Goal: Navigation & Orientation: Find specific page/section

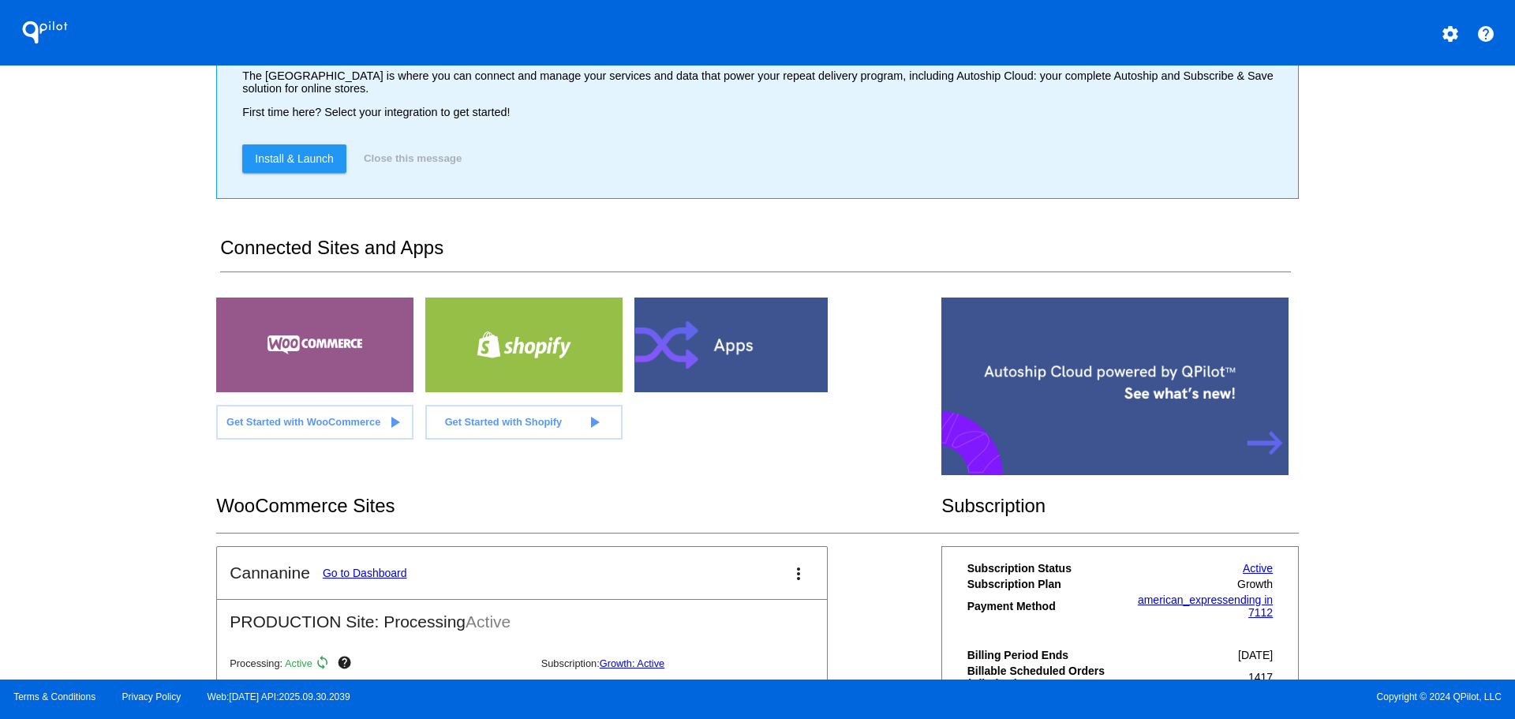
scroll to position [237, 0]
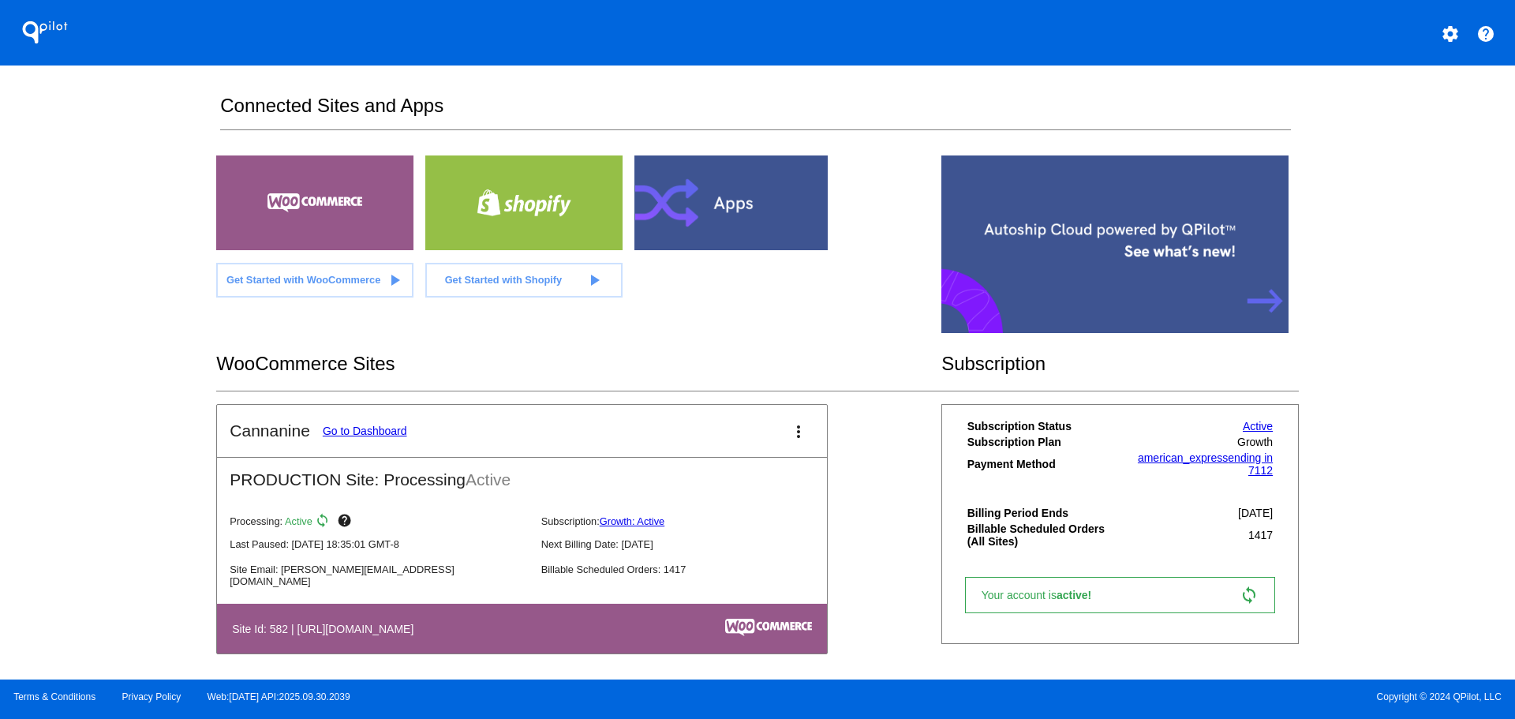
click at [369, 436] on link "Go to Dashboard" at bounding box center [365, 431] width 84 height 13
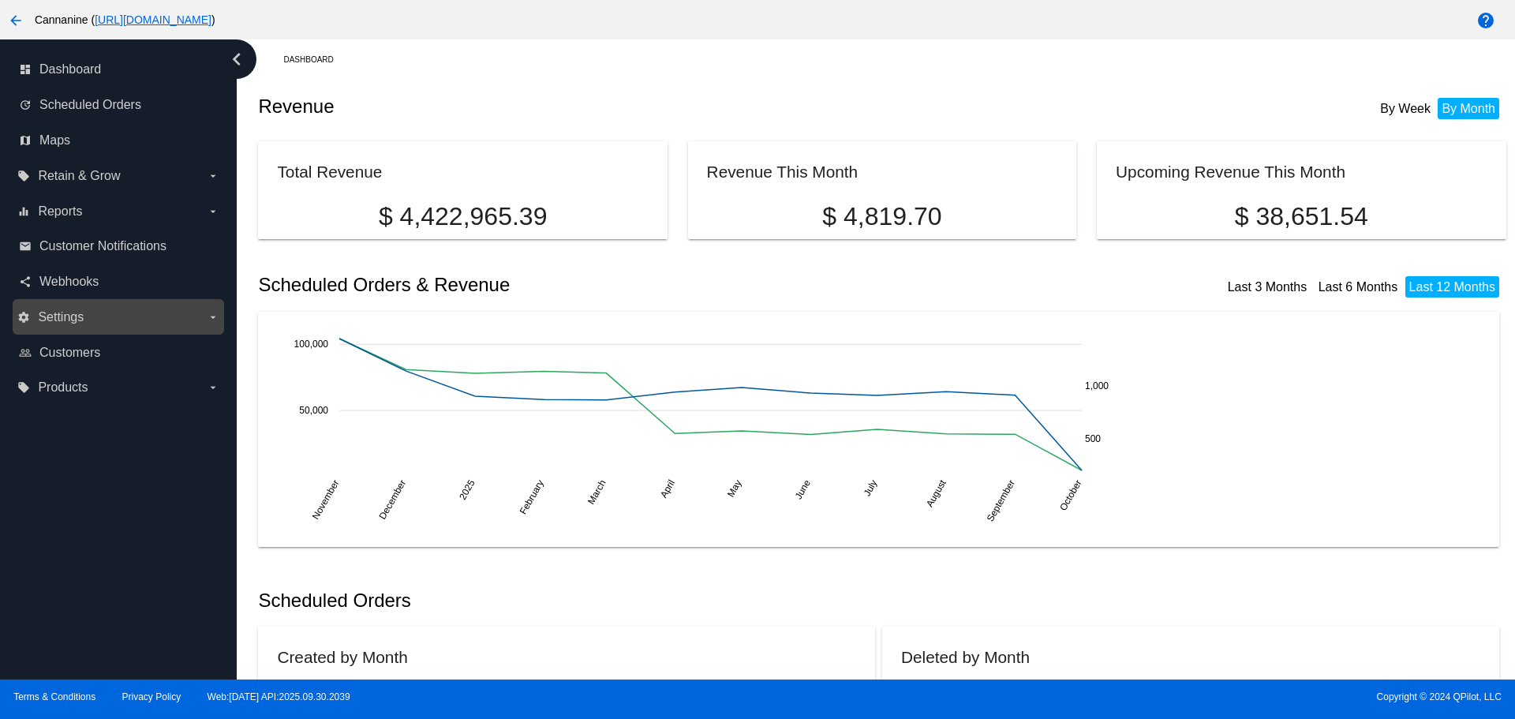
click at [122, 315] on label "settings Settings arrow_drop_down" at bounding box center [117, 317] width 201 height 25
click at [0, 0] on input "settings Settings arrow_drop_down" at bounding box center [0, 0] width 0 height 0
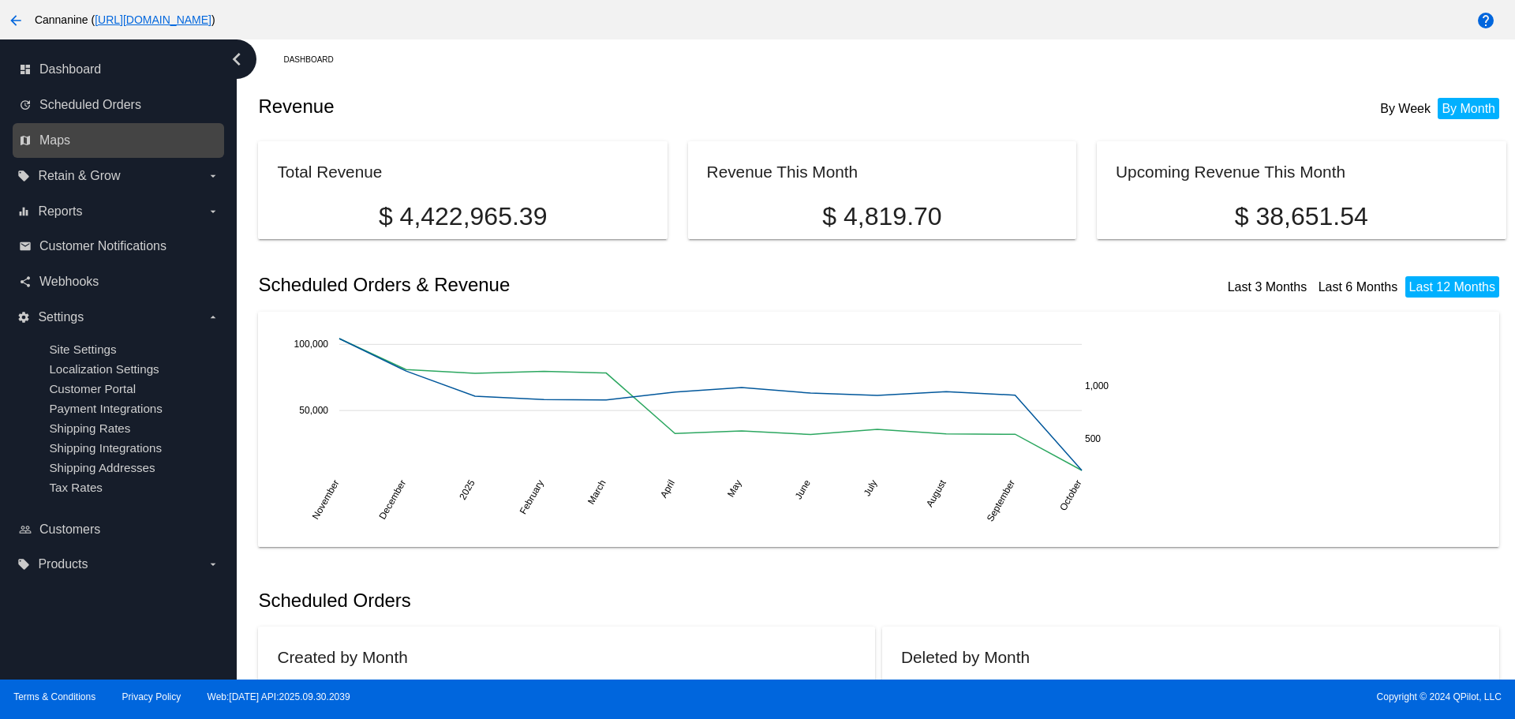
click at [167, 143] on link "map Maps" at bounding box center [119, 140] width 200 height 25
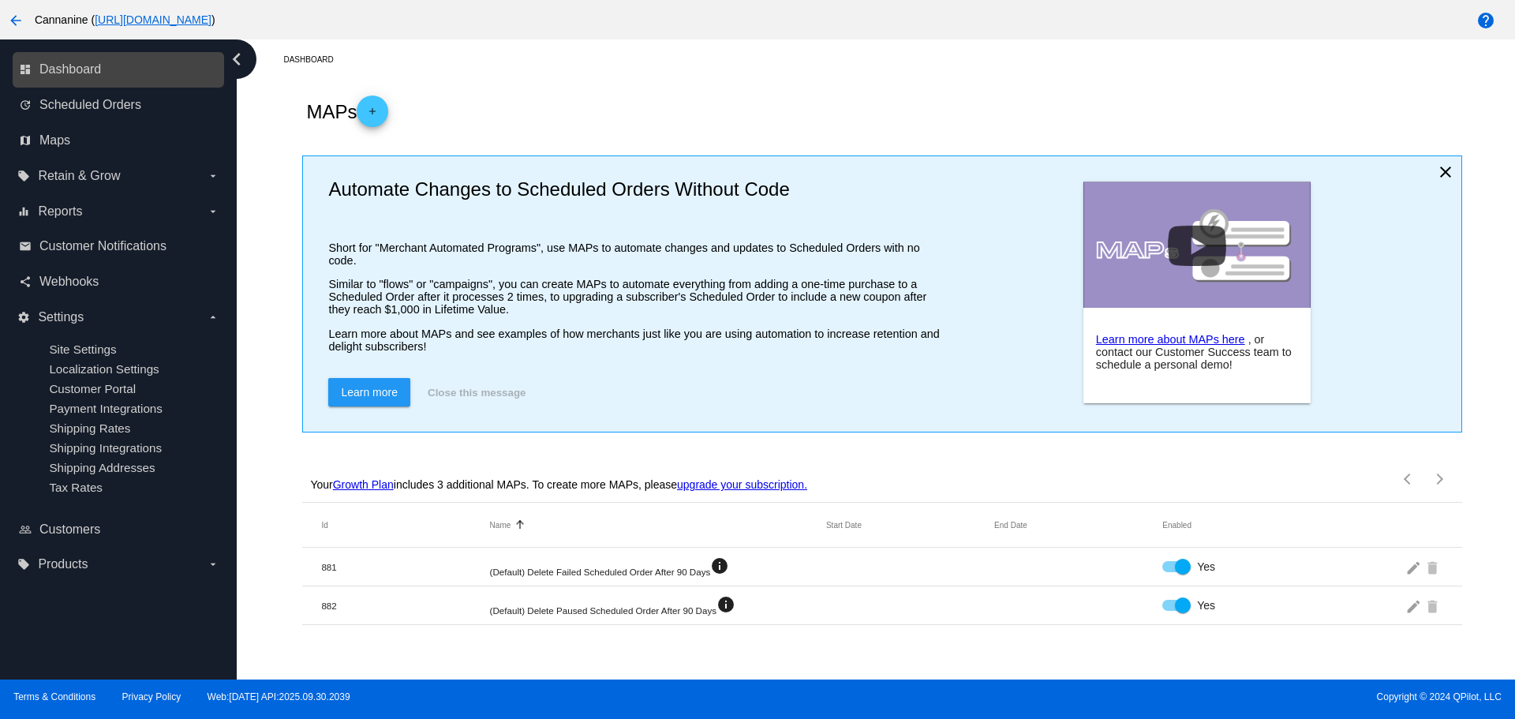
click at [126, 74] on link "dashboard Dashboard" at bounding box center [119, 69] width 200 height 25
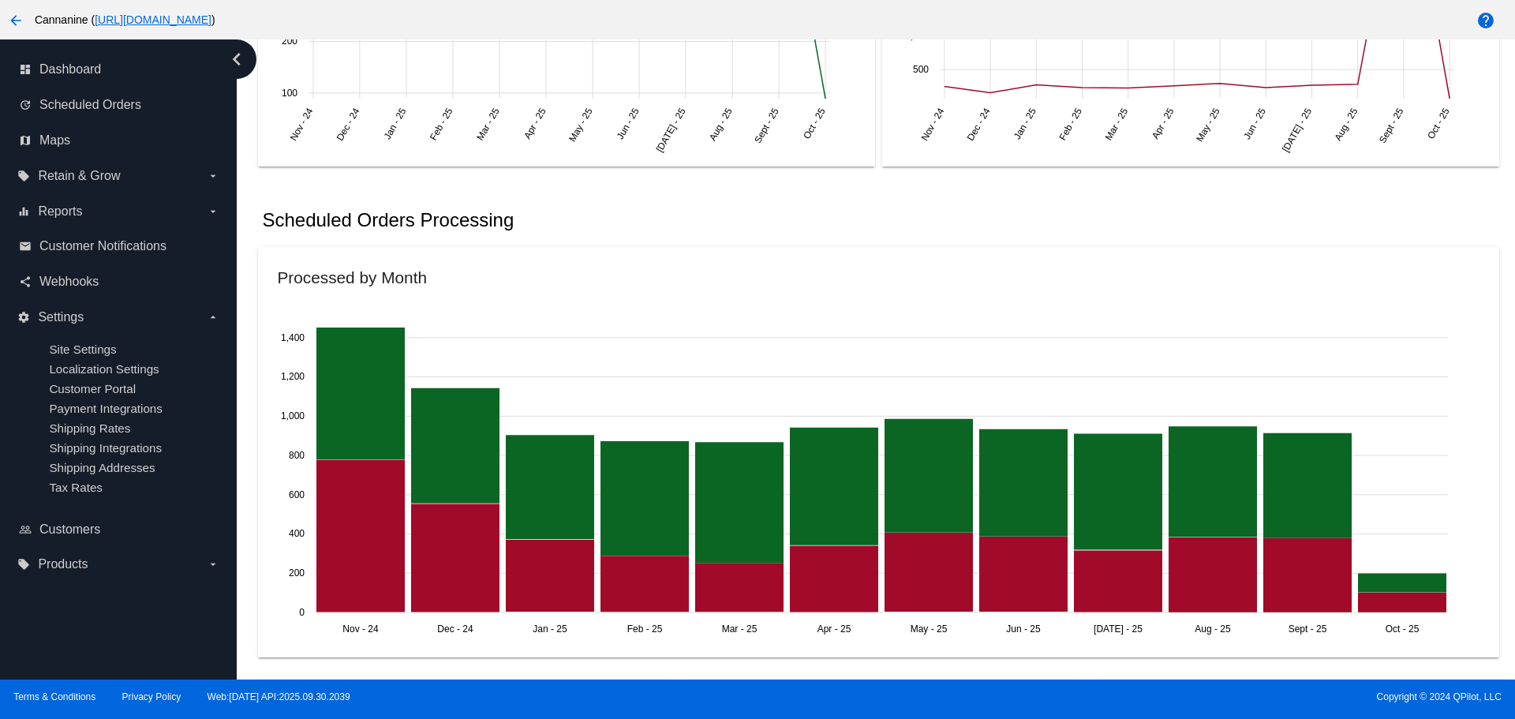
scroll to position [868, 0]
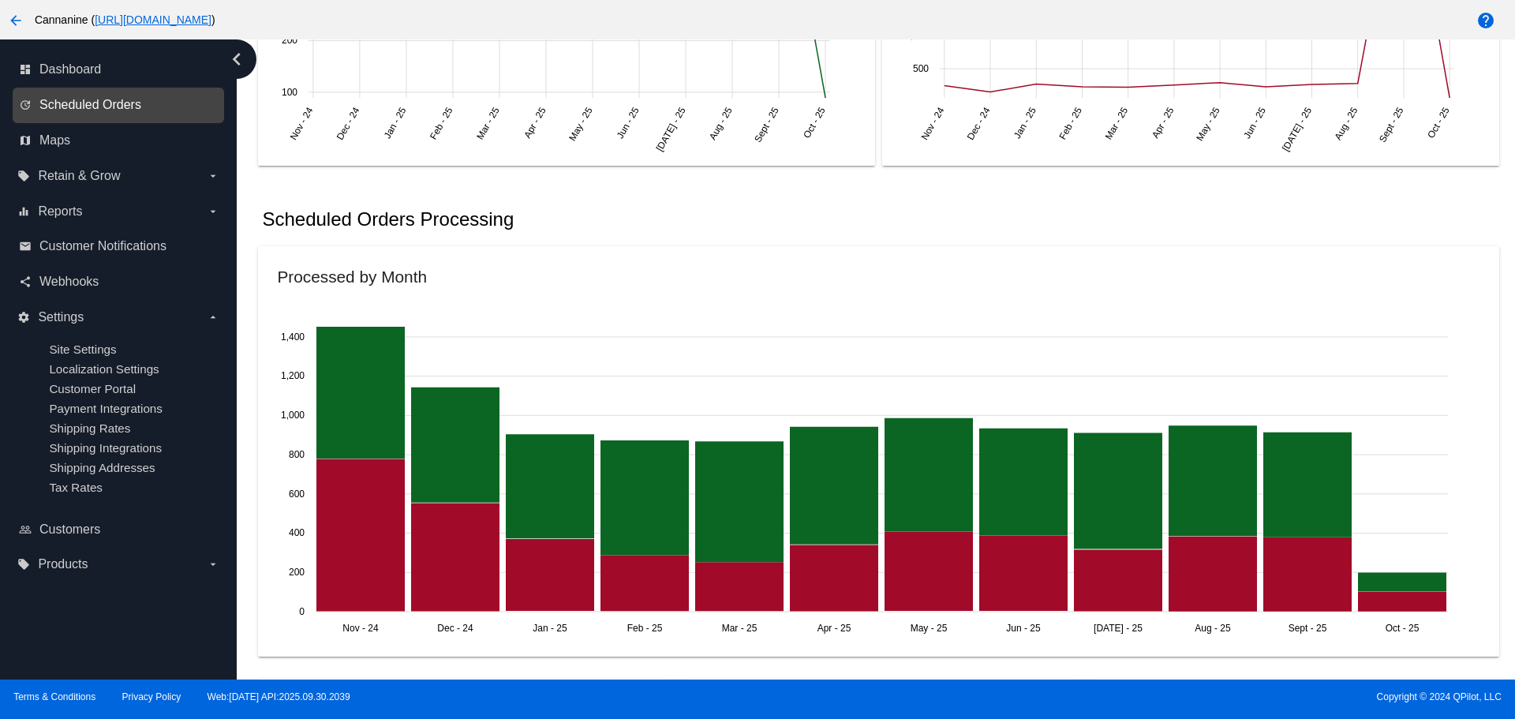
click at [121, 112] on span "Scheduled Orders" at bounding box center [90, 105] width 102 height 14
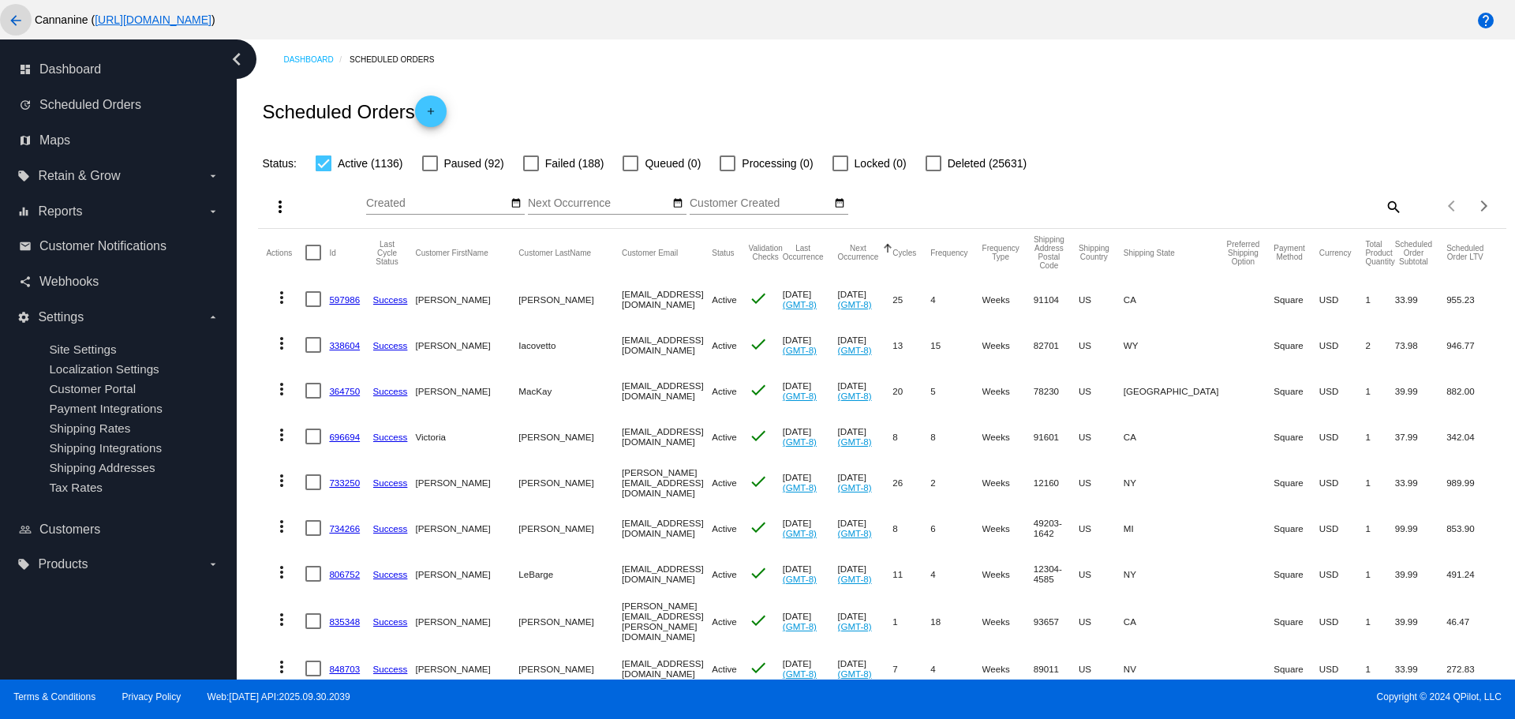
click at [20, 15] on mat-icon "arrow_back" at bounding box center [15, 20] width 19 height 19
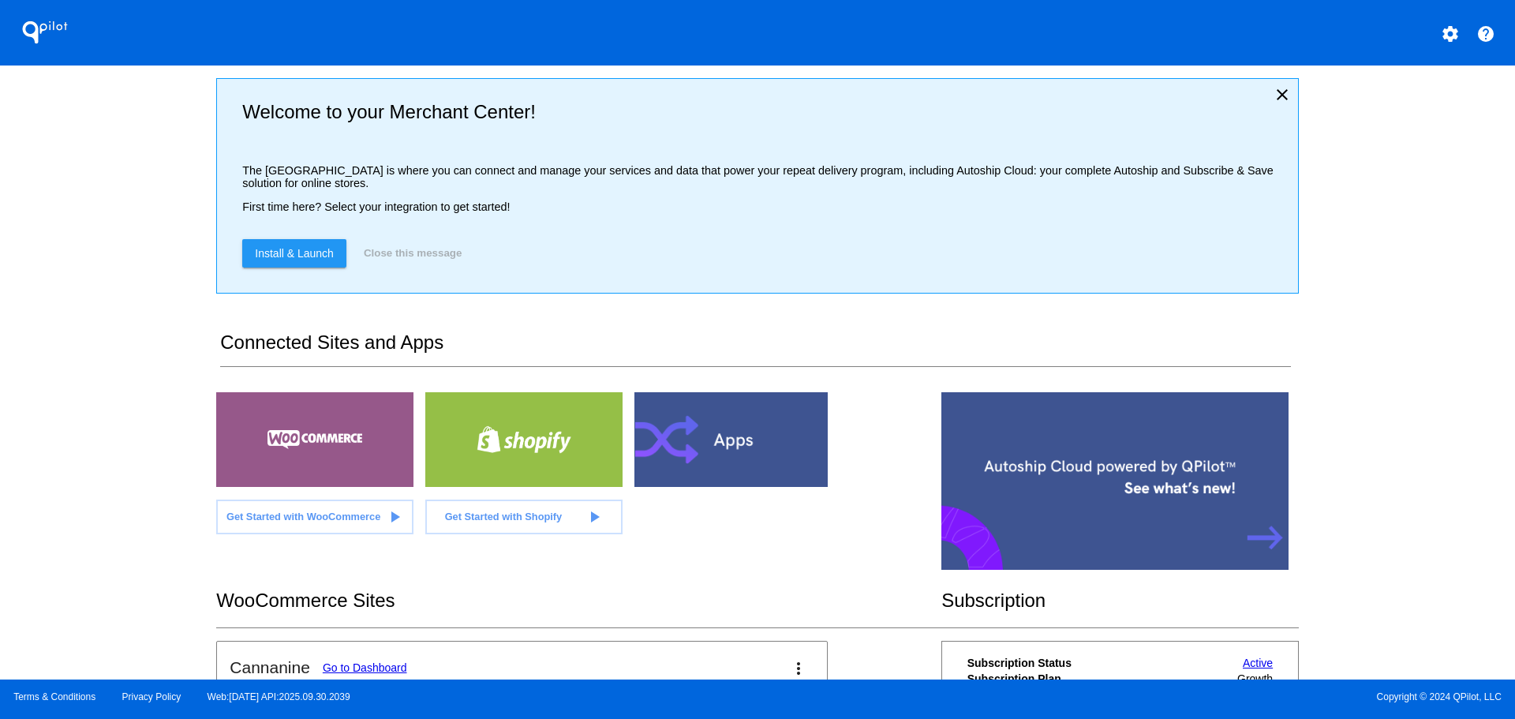
click at [1440, 184] on div "QPilot settings help Welcome to your Merchant Center! The [GEOGRAPHIC_DATA] is …" at bounding box center [757, 339] width 1515 height 679
click at [1455, 38] on mat-icon "settings" at bounding box center [1450, 33] width 19 height 19
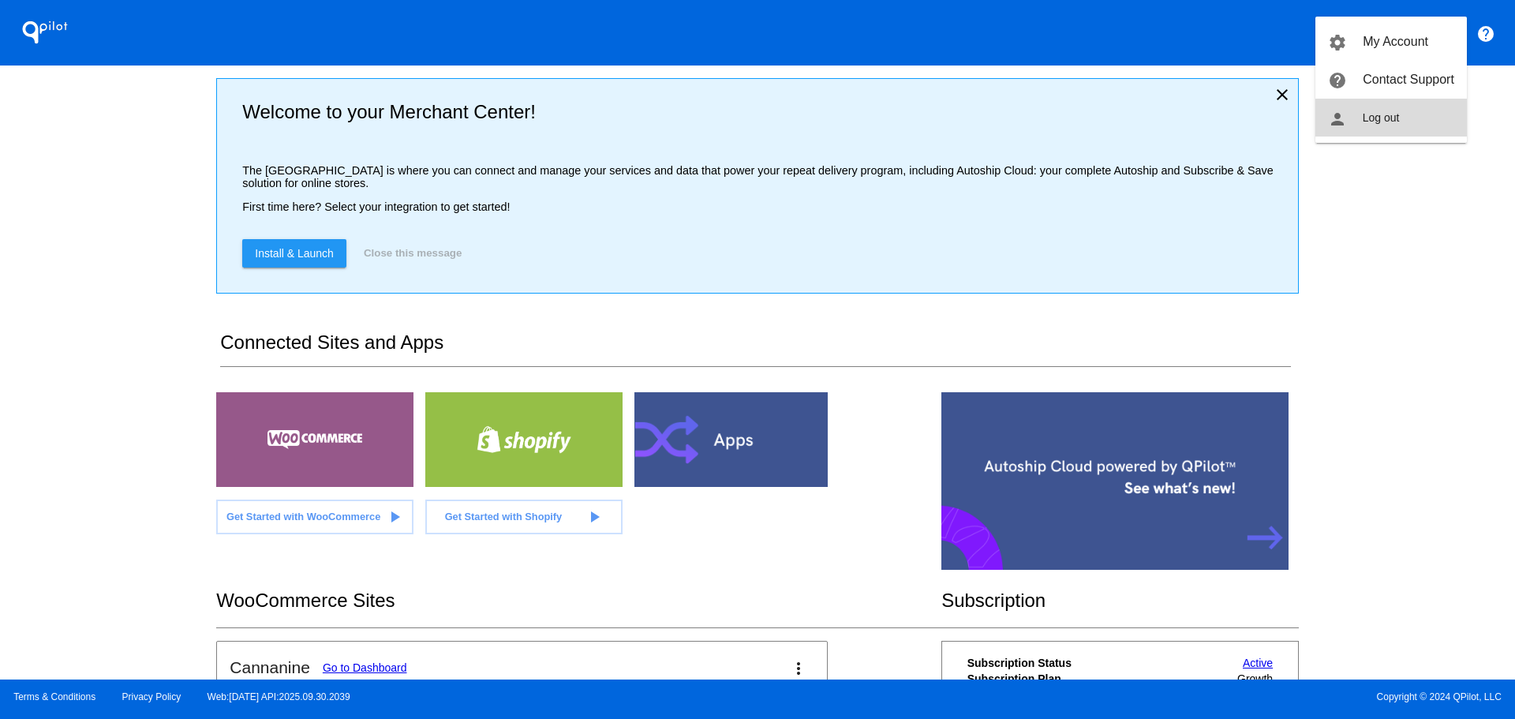
click at [1409, 111] on button "person Log out" at bounding box center [1391, 118] width 152 height 38
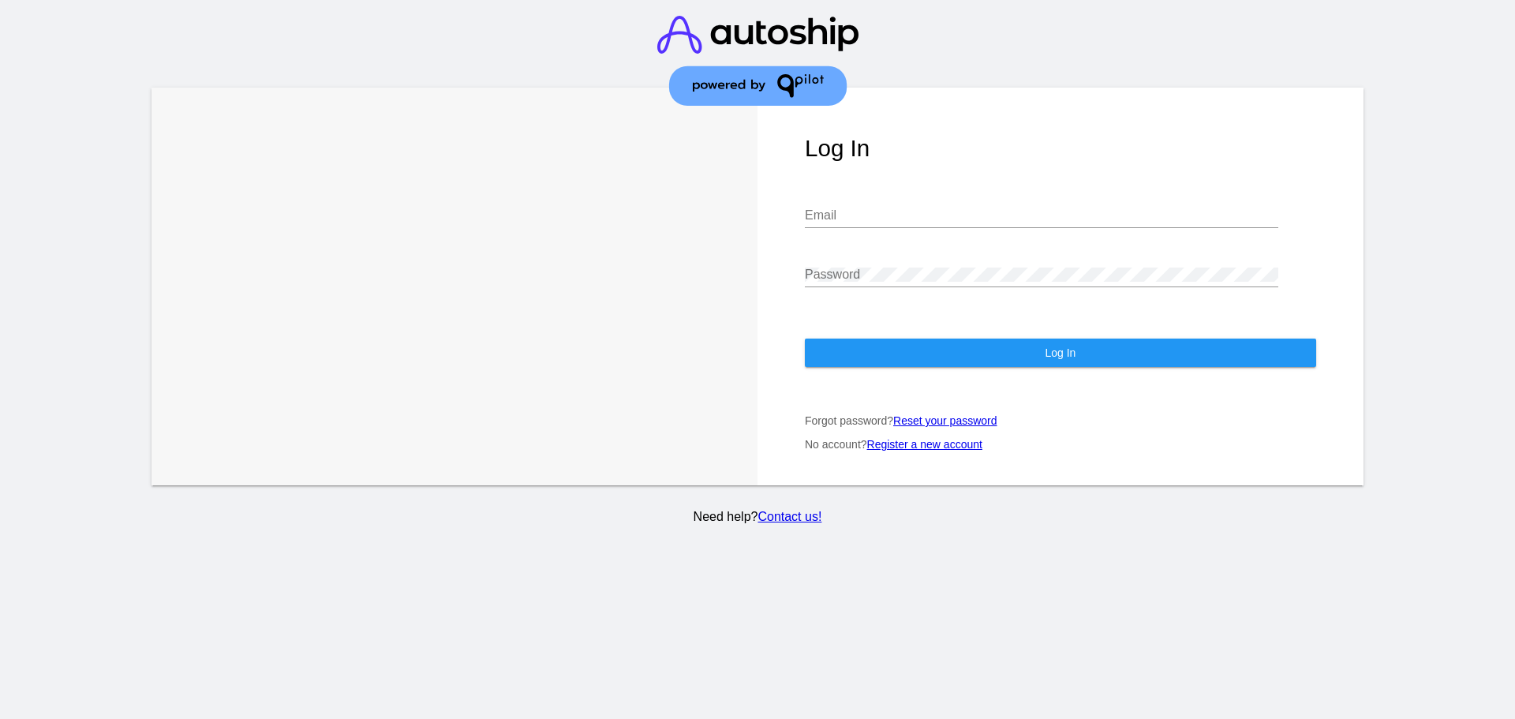
click at [1013, 208] on div "Email" at bounding box center [1041, 211] width 473 height 36
type input "[EMAIL_ADDRESS][DOMAIN_NAME]"
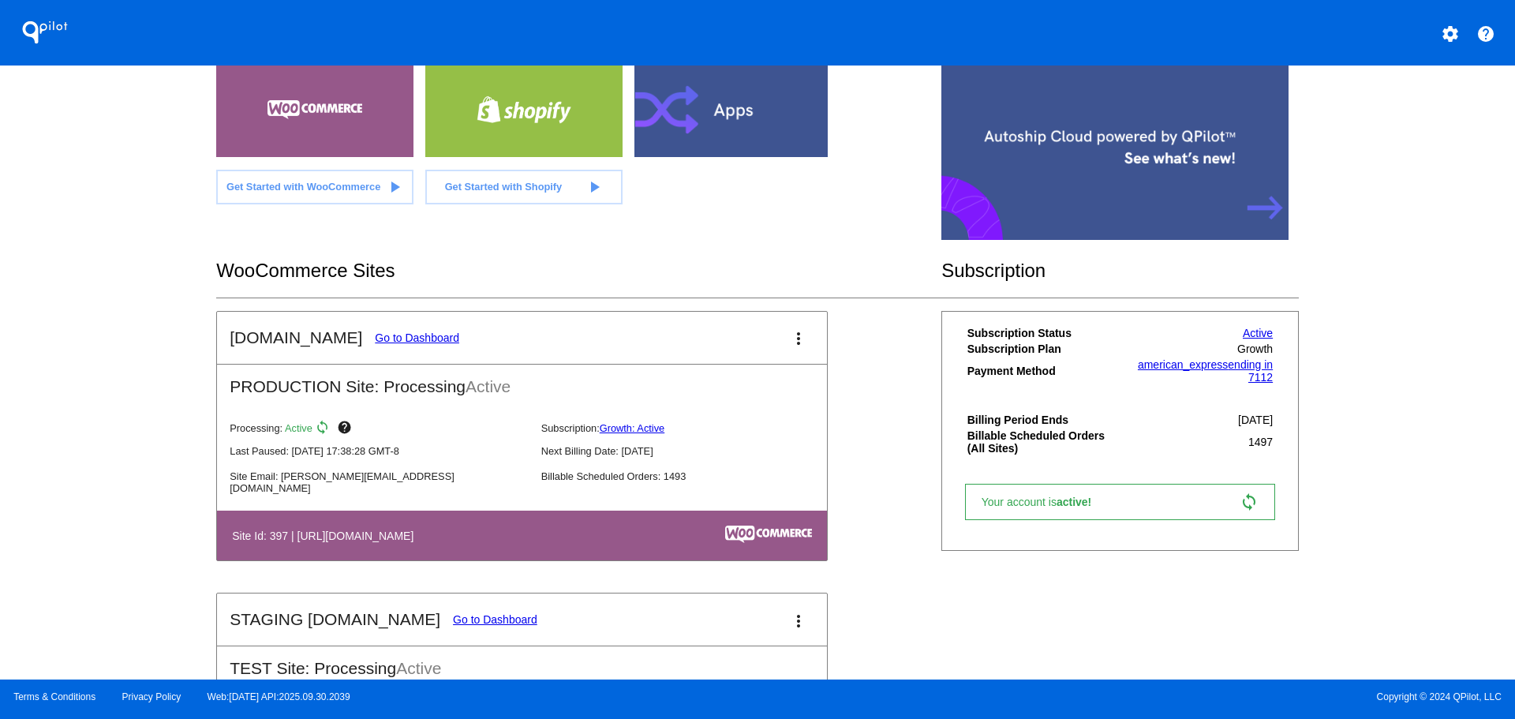
scroll to position [395, 0]
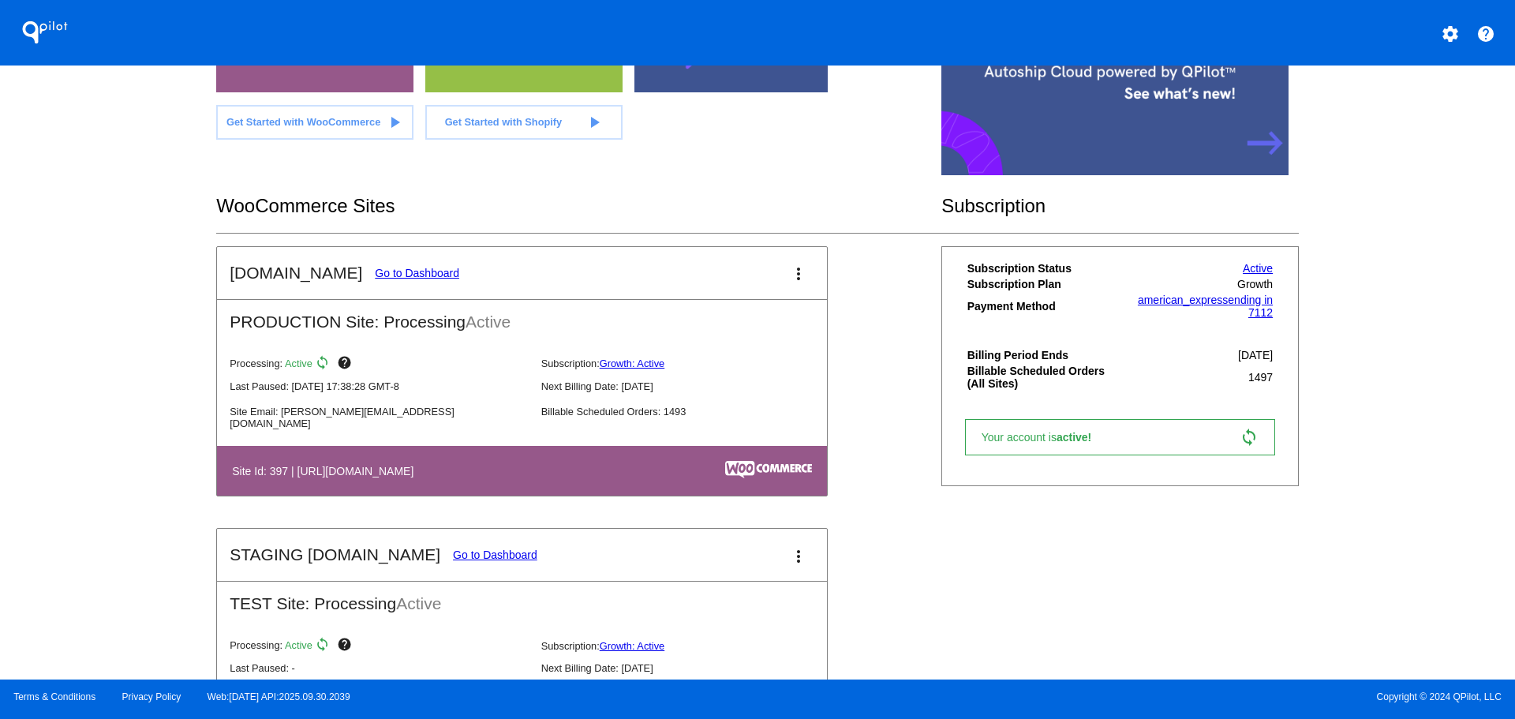
click at [377, 279] on link "Go to Dashboard" at bounding box center [417, 273] width 84 height 13
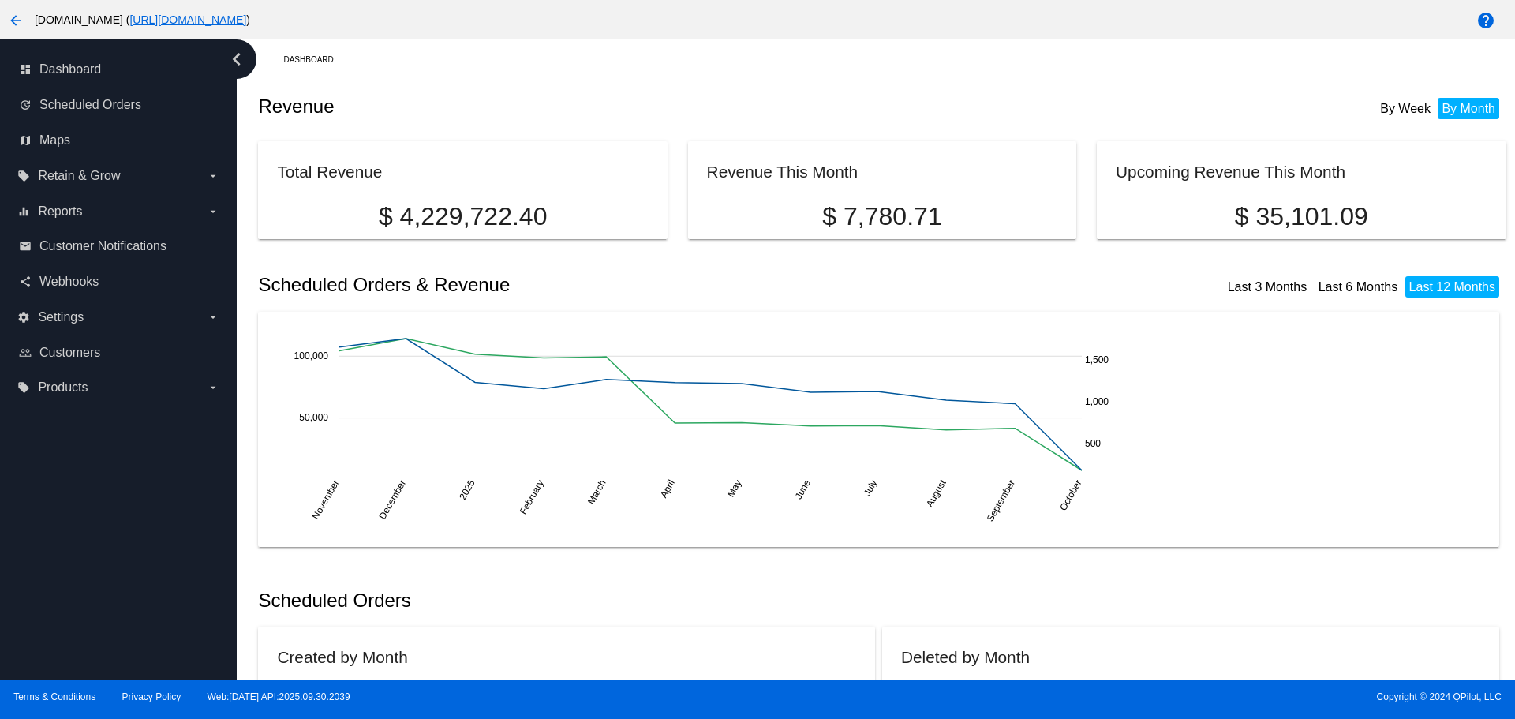
click at [6, 21] on button "arrow_back" at bounding box center [16, 20] width 32 height 32
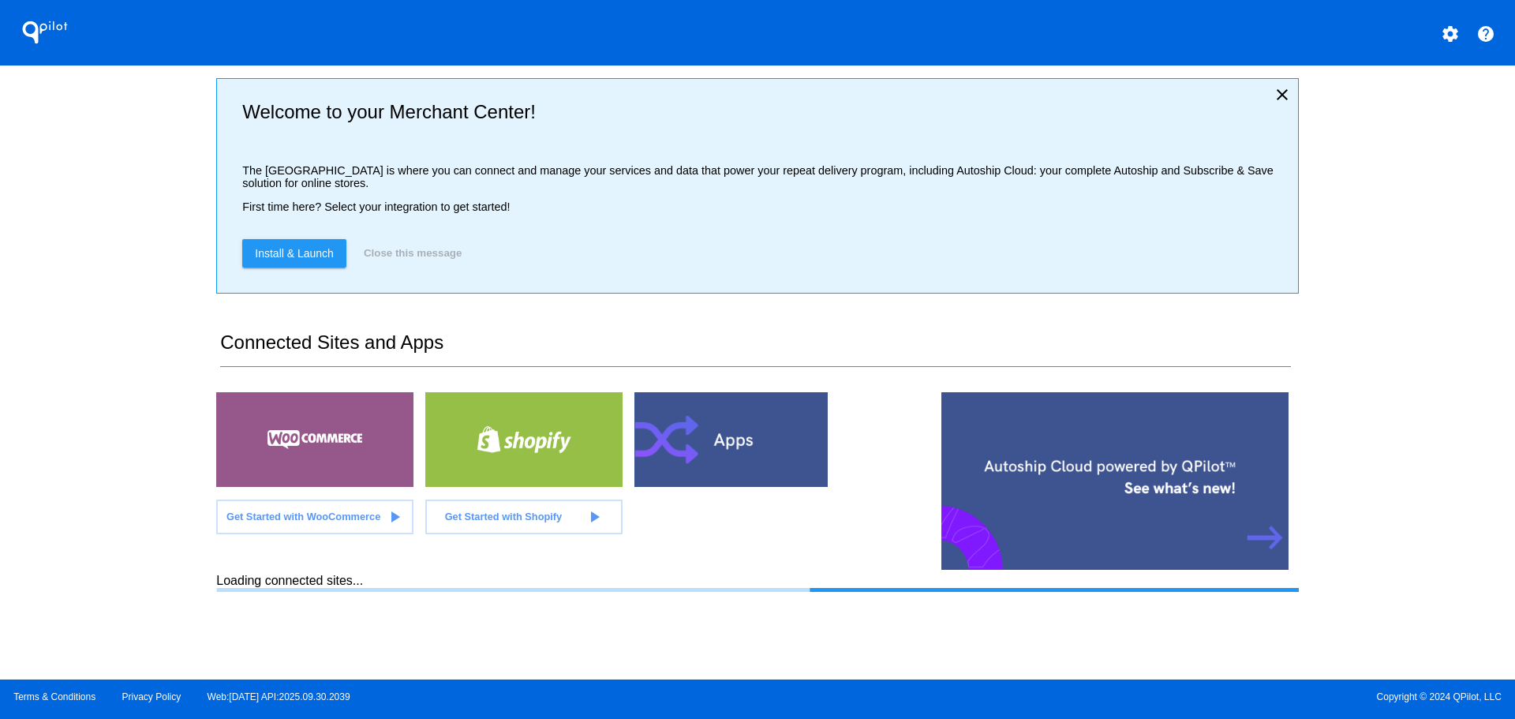
click at [1454, 36] on mat-icon "settings" at bounding box center [1450, 33] width 19 height 19
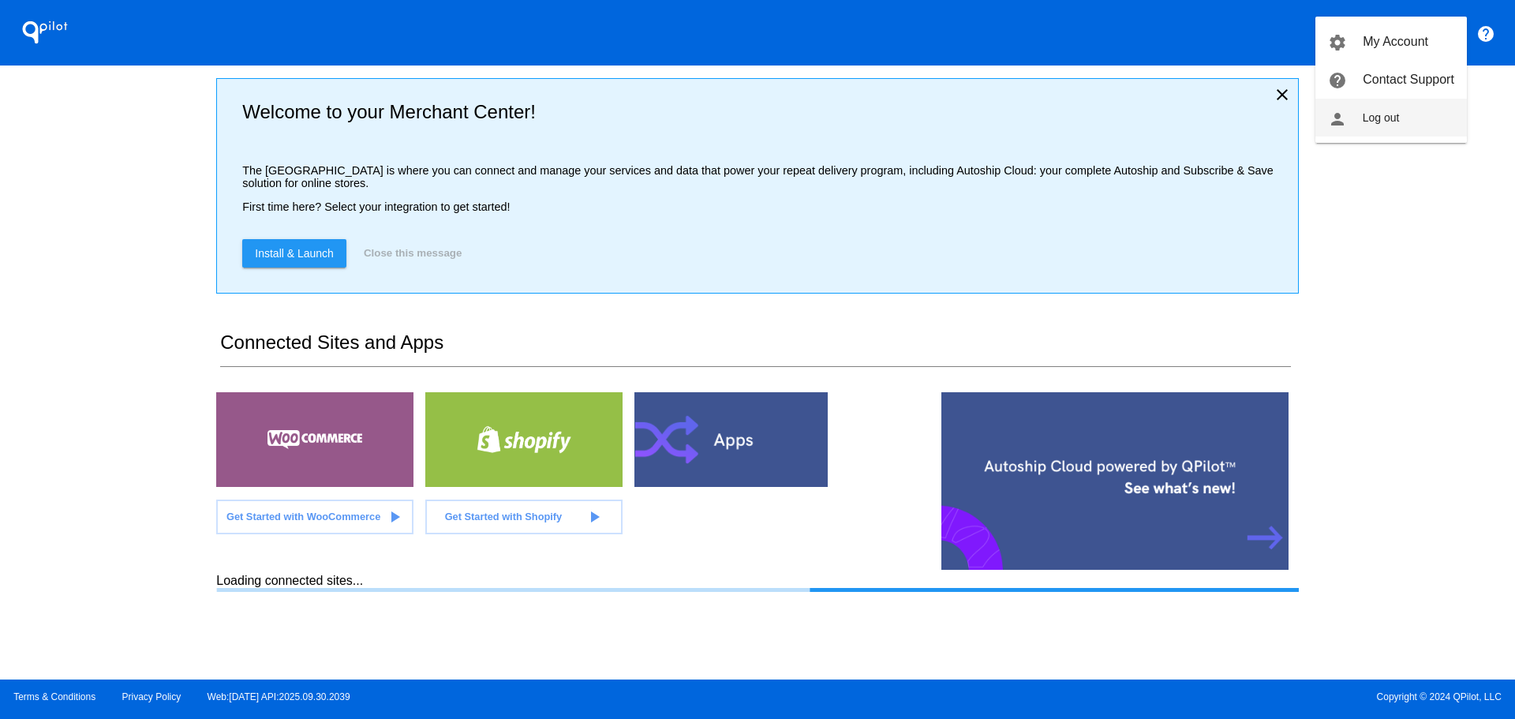
click at [1394, 107] on button "person Log out" at bounding box center [1391, 118] width 152 height 38
